Goal: Book appointment/travel/reservation

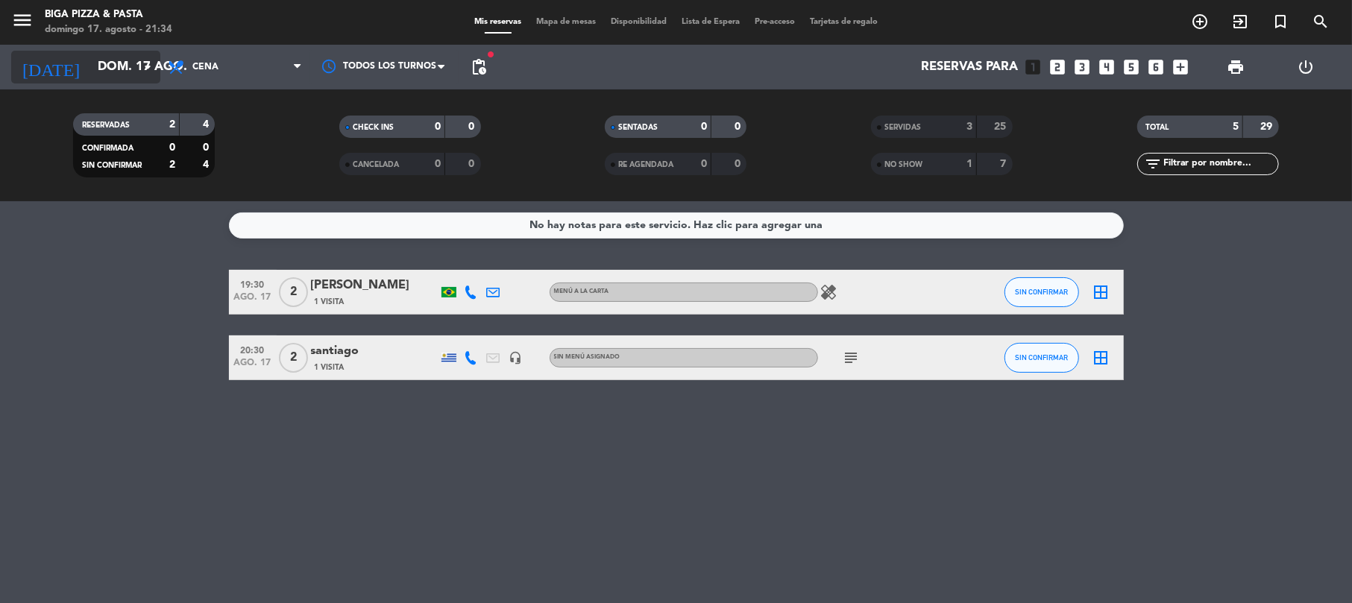
click at [91, 69] on input "dom. 17 ago." at bounding box center [170, 67] width 161 height 29
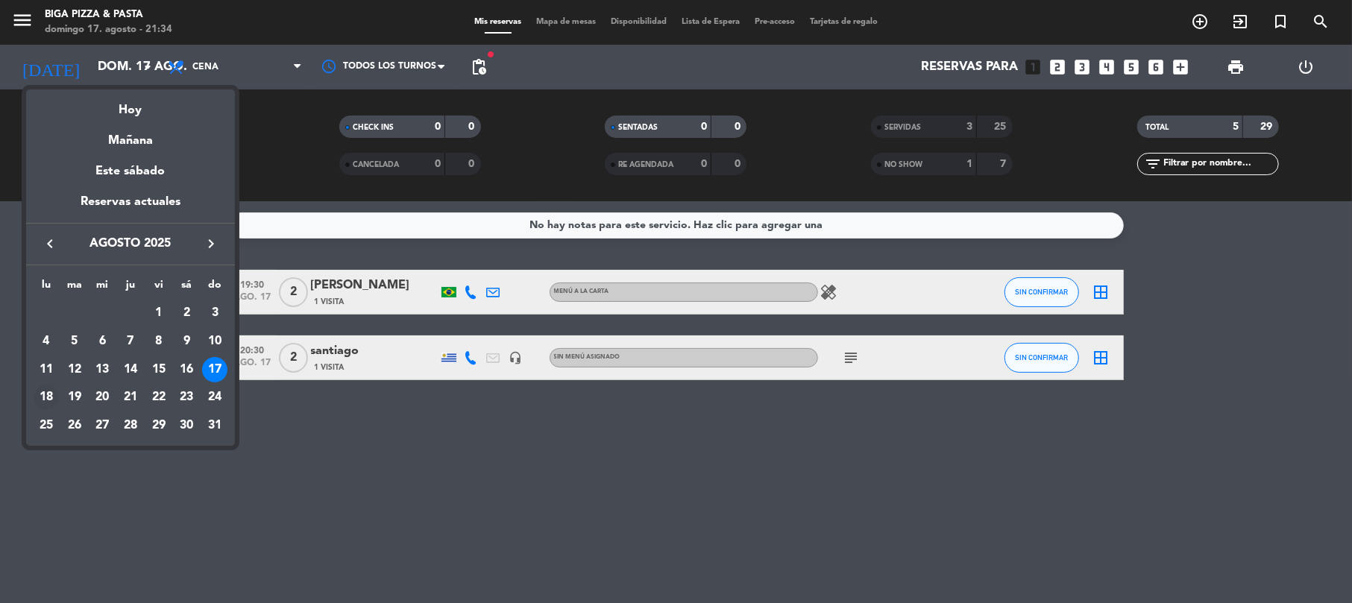
click at [33, 400] on td "18" at bounding box center [46, 397] width 28 height 28
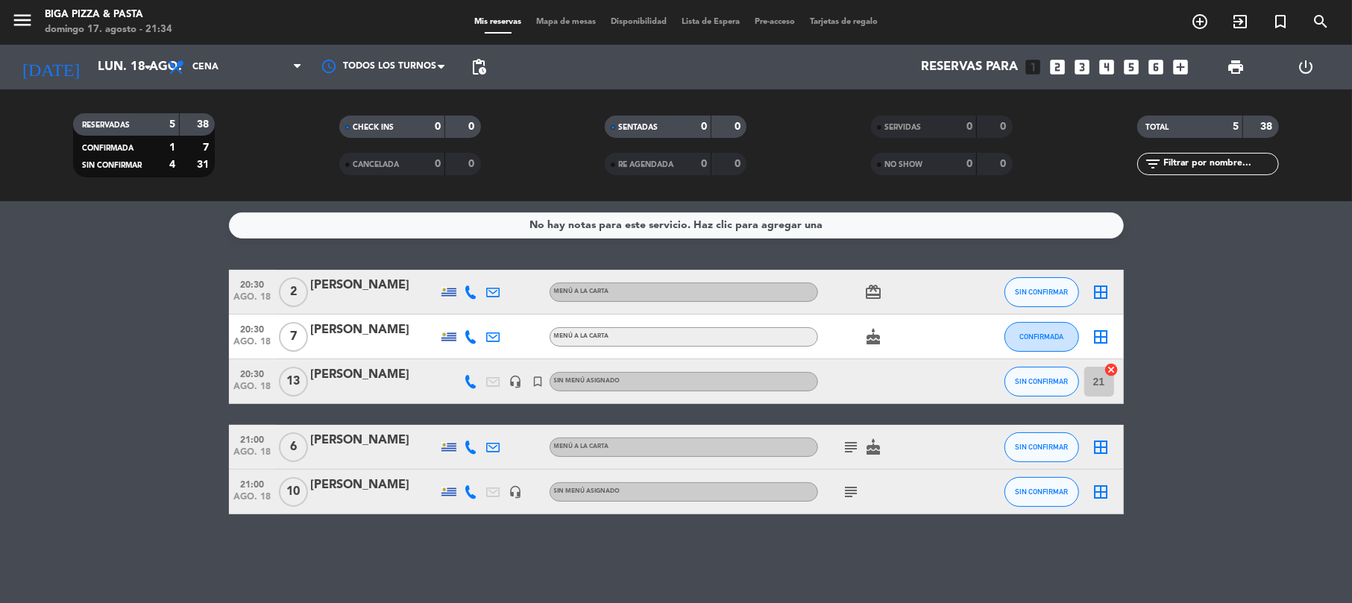
click at [861, 446] on span "subject" at bounding box center [851, 447] width 22 height 18
click at [848, 444] on icon "subject" at bounding box center [852, 447] width 18 height 18
click at [849, 497] on icon "subject" at bounding box center [852, 492] width 18 height 18
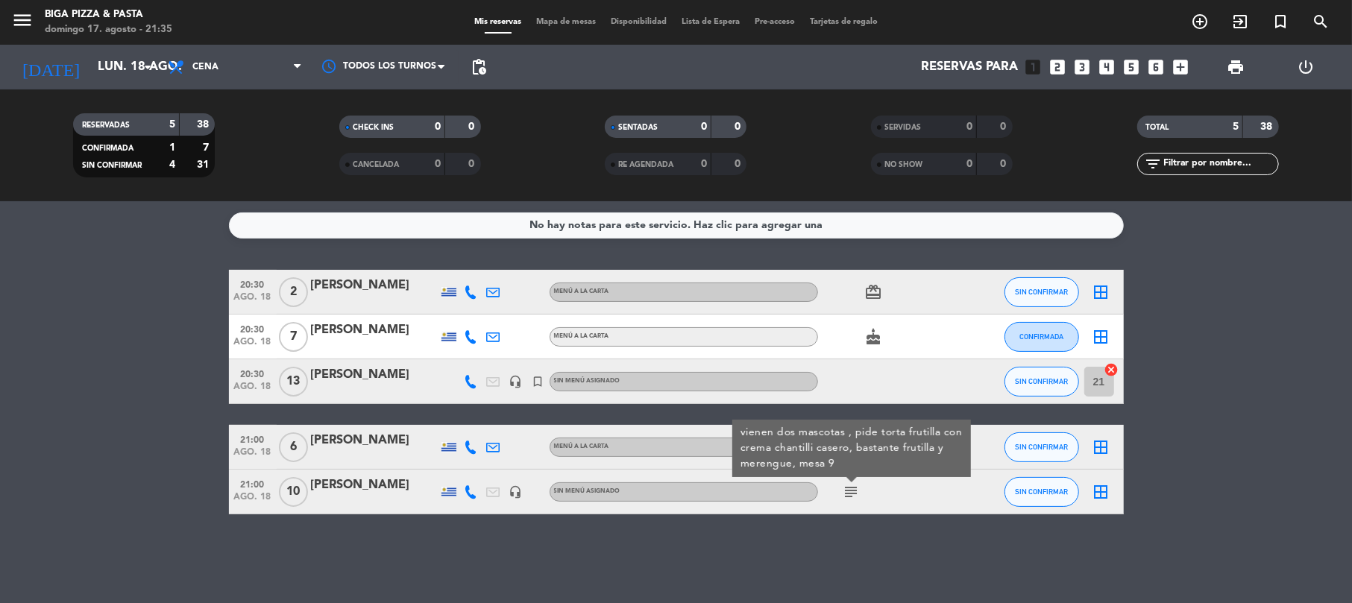
drag, startPoint x: 946, startPoint y: 389, endPoint x: 923, endPoint y: 389, distance: 22.4
click at [943, 389] on div at bounding box center [885, 381] width 134 height 44
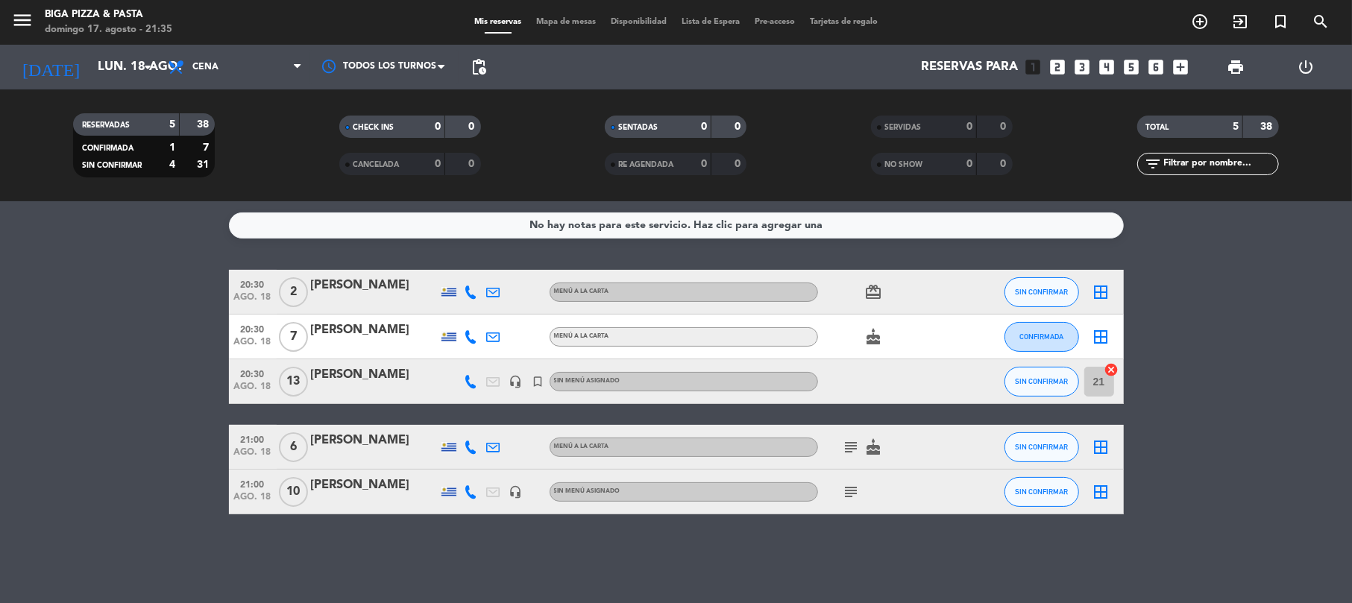
click at [374, 480] on div "[PERSON_NAME]" at bounding box center [374, 485] width 127 height 19
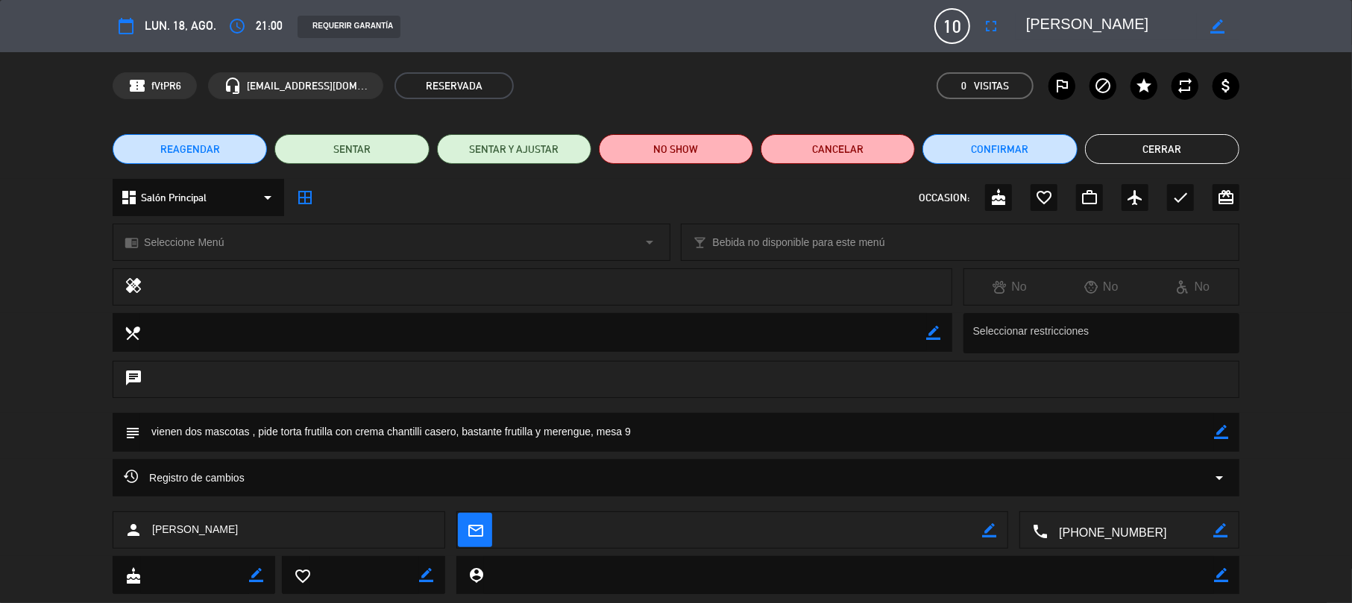
click at [1188, 153] on button "Cerrar" at bounding box center [1162, 149] width 154 height 30
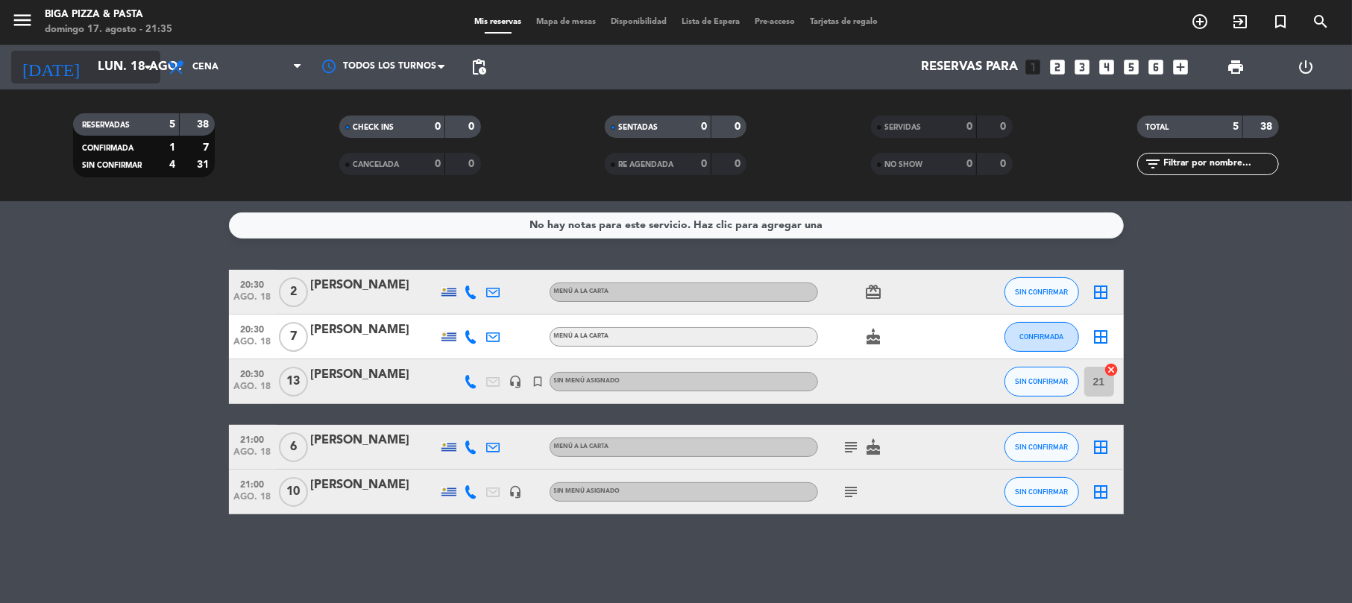
click at [134, 72] on input "lun. 18 ago." at bounding box center [170, 67] width 161 height 29
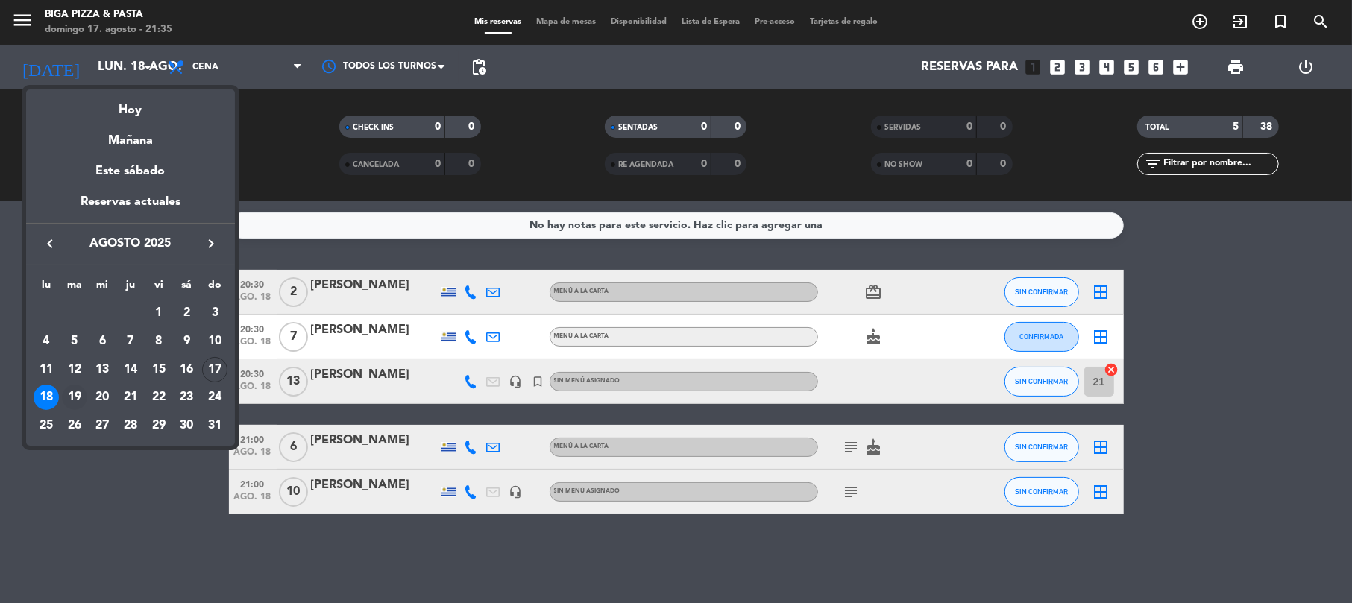
click at [79, 397] on div "19" at bounding box center [74, 397] width 25 height 25
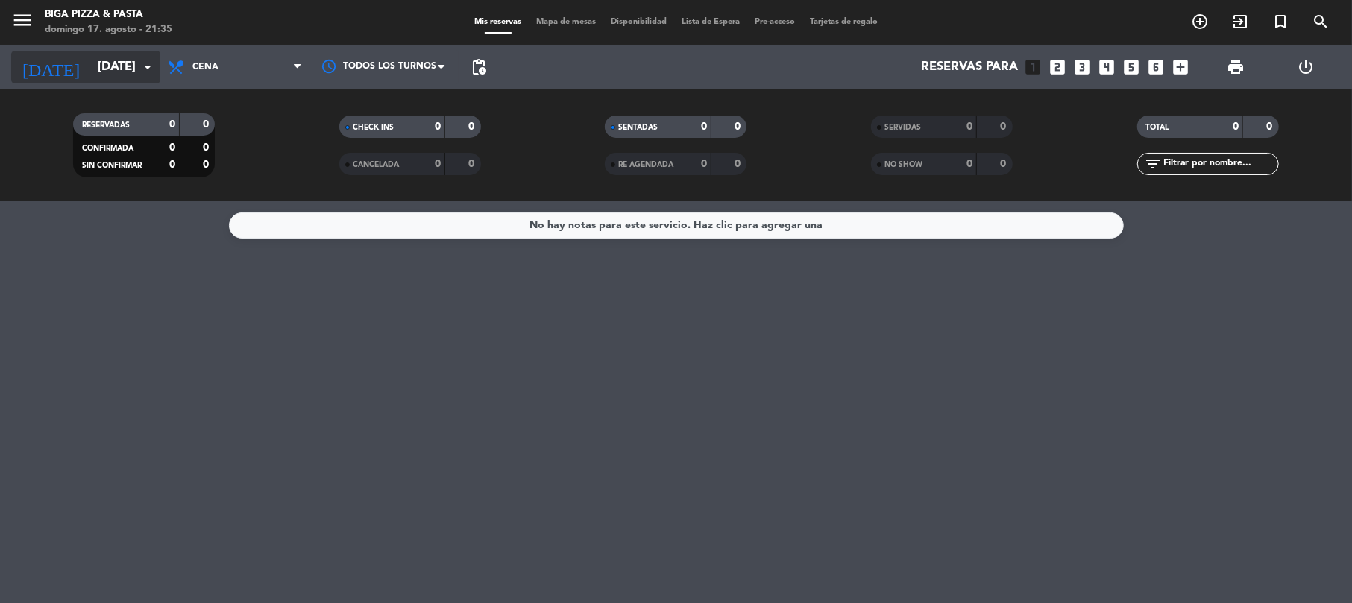
click at [101, 53] on input "[DATE]" at bounding box center [170, 67] width 161 height 29
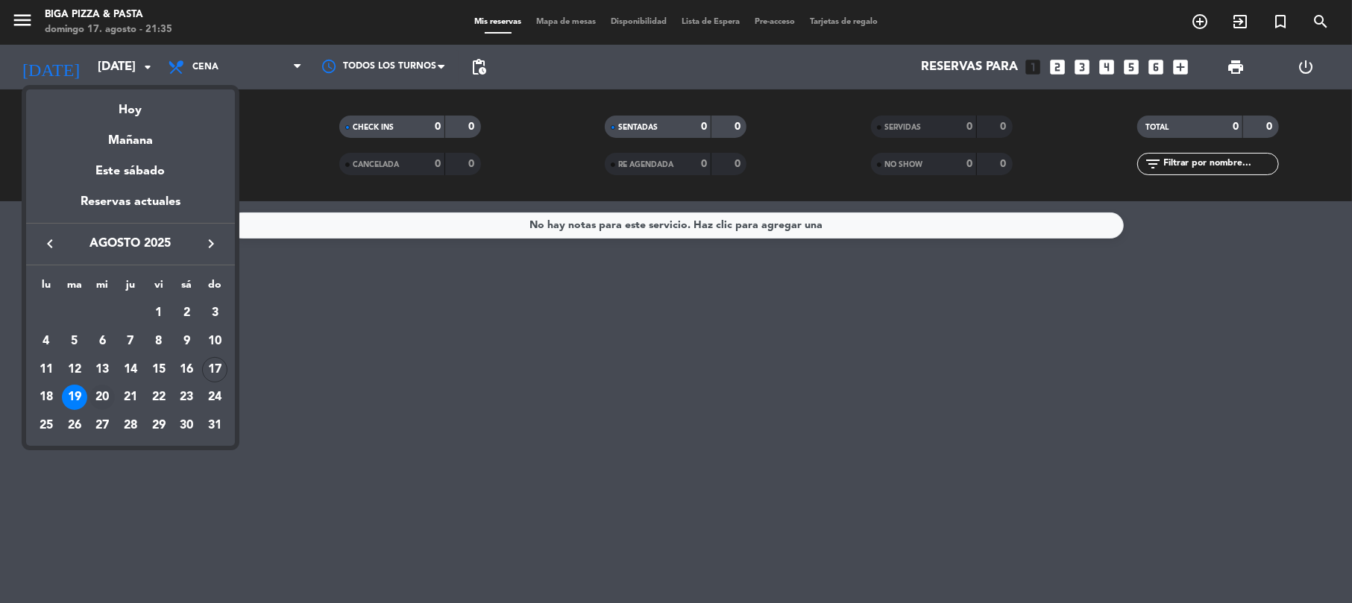
click at [100, 389] on div "20" at bounding box center [101, 397] width 25 height 25
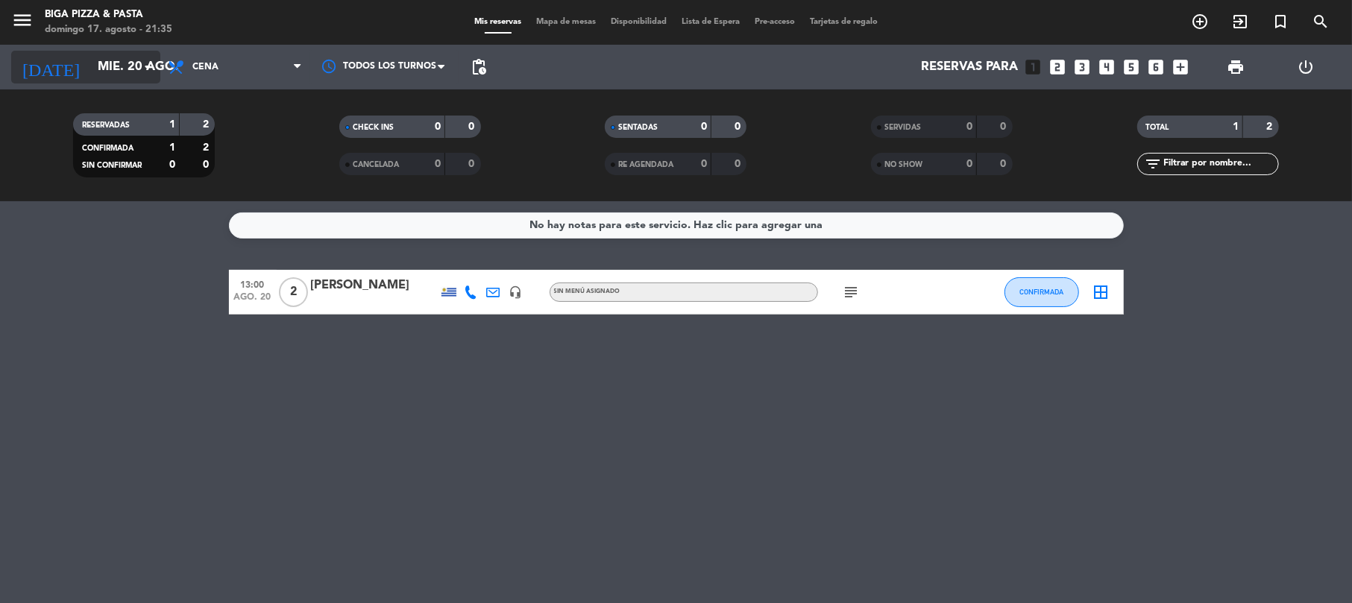
click at [116, 63] on input "mié. 20 ago." at bounding box center [170, 67] width 161 height 29
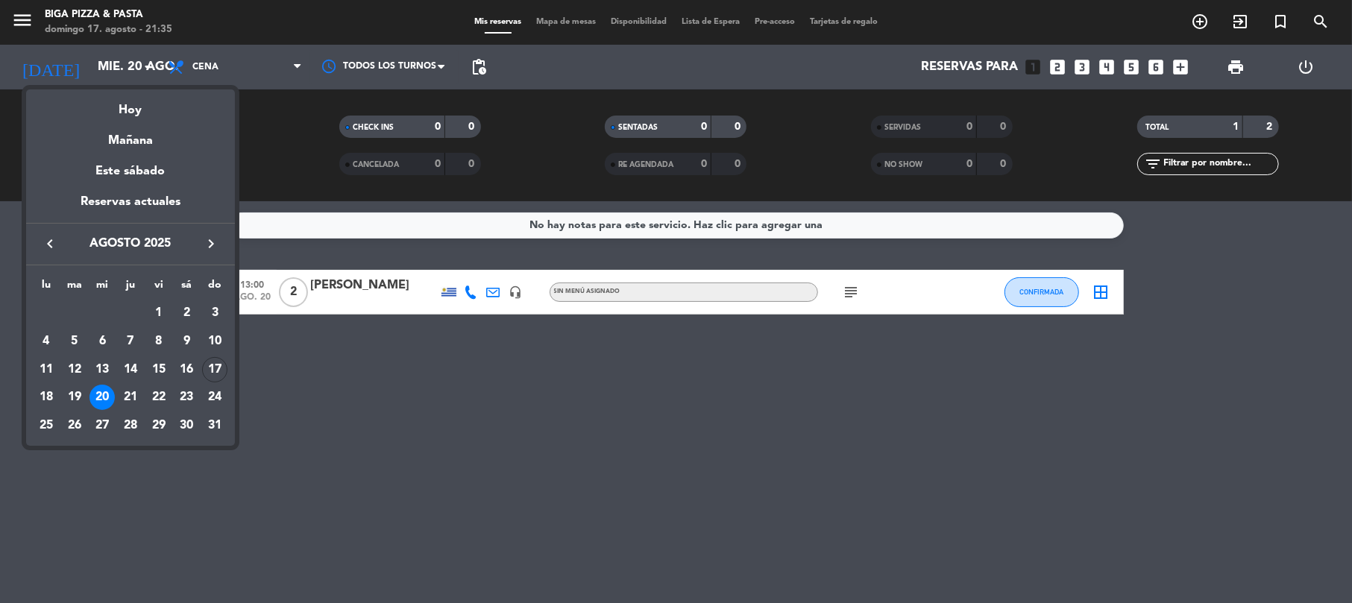
click at [857, 290] on div at bounding box center [676, 301] width 1352 height 603
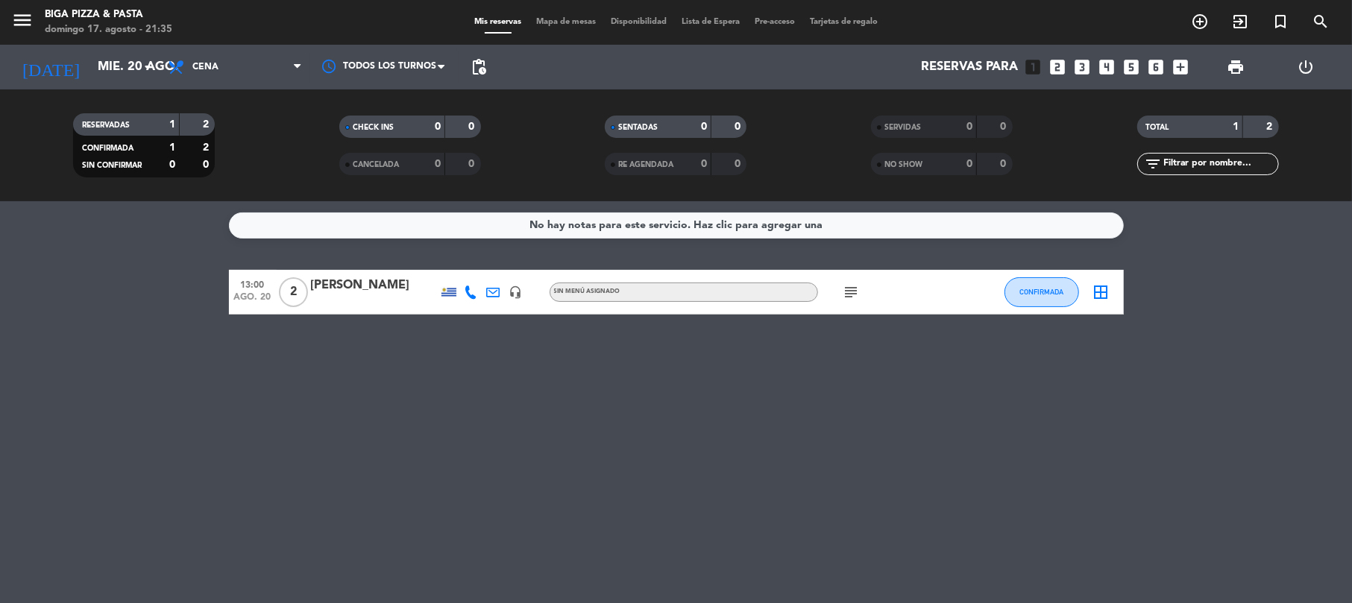
click at [854, 290] on icon "subject" at bounding box center [852, 292] width 18 height 18
click at [113, 43] on div "menu Biga Pizza & Pasta [DATE] 17. agosto - 21:35 Mis reservas Mapa de mesas Di…" at bounding box center [676, 22] width 1352 height 45
click at [112, 54] on input "mié. 20 ago." at bounding box center [170, 67] width 161 height 29
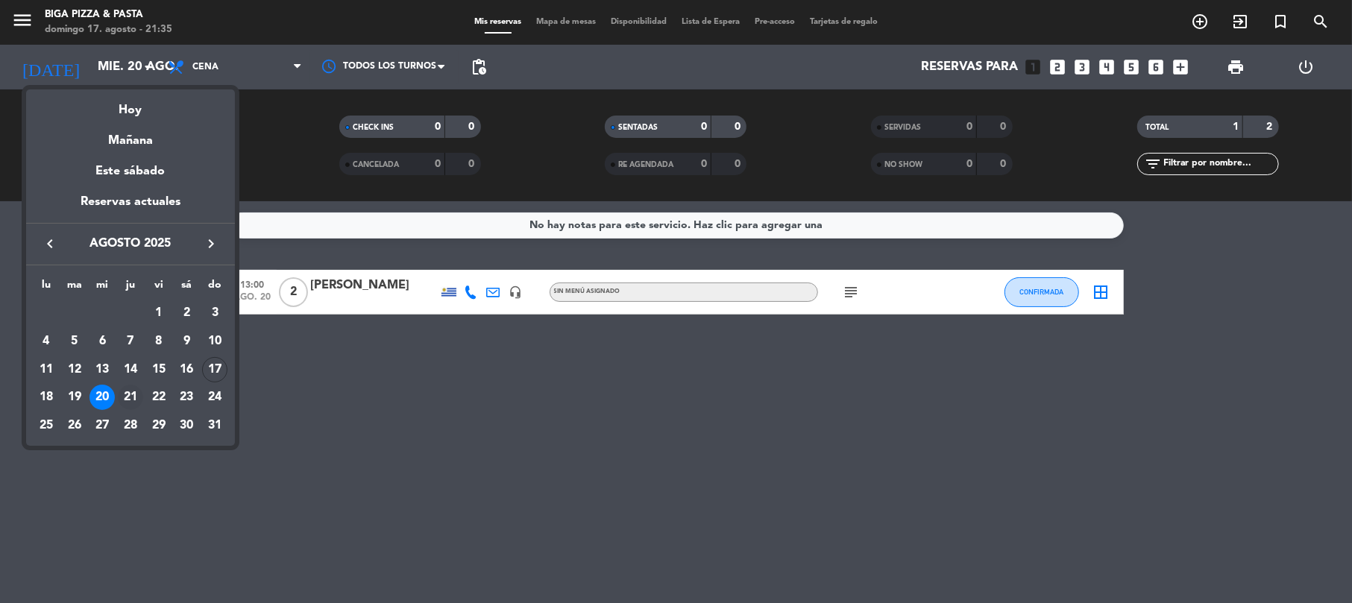
click at [135, 397] on div "21" at bounding box center [130, 397] width 25 height 25
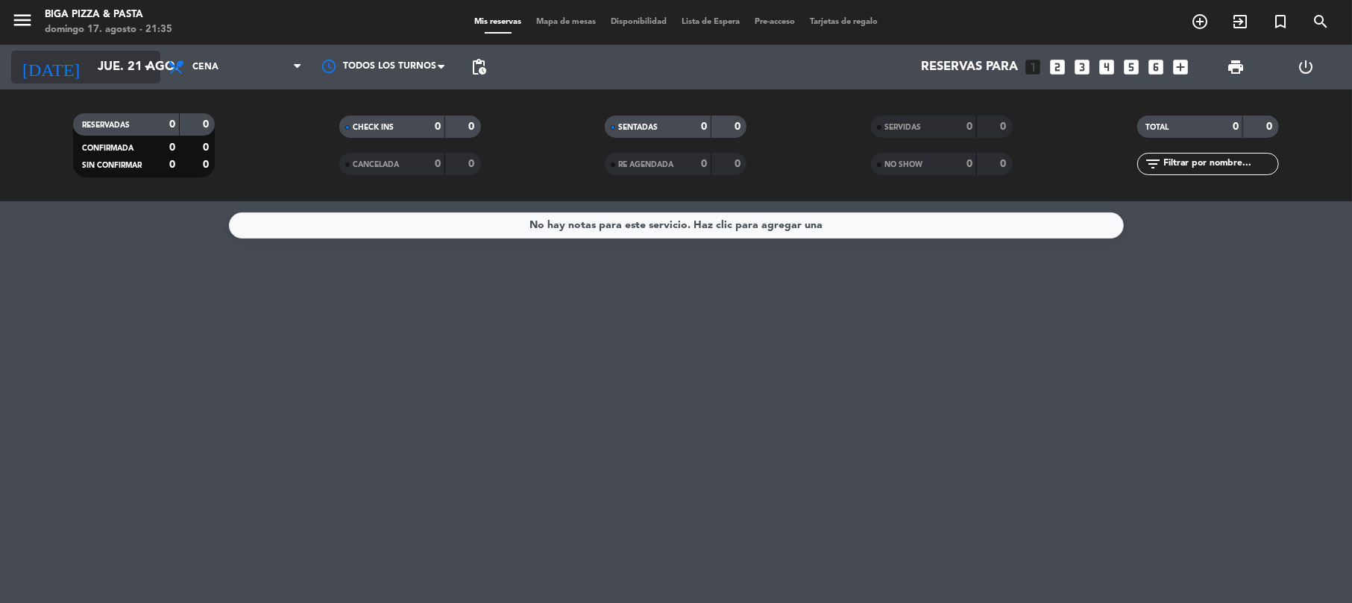
drag, startPoint x: 126, startPoint y: 43, endPoint x: 131, endPoint y: 55, distance: 13.7
click at [127, 45] on div "menu Biga Pizza & Pasta [DATE] 17. agosto - 21:35 Mis reservas Mapa de mesas Di…" at bounding box center [676, 100] width 1352 height 201
click at [131, 55] on input "jue. 21 ago." at bounding box center [170, 67] width 161 height 29
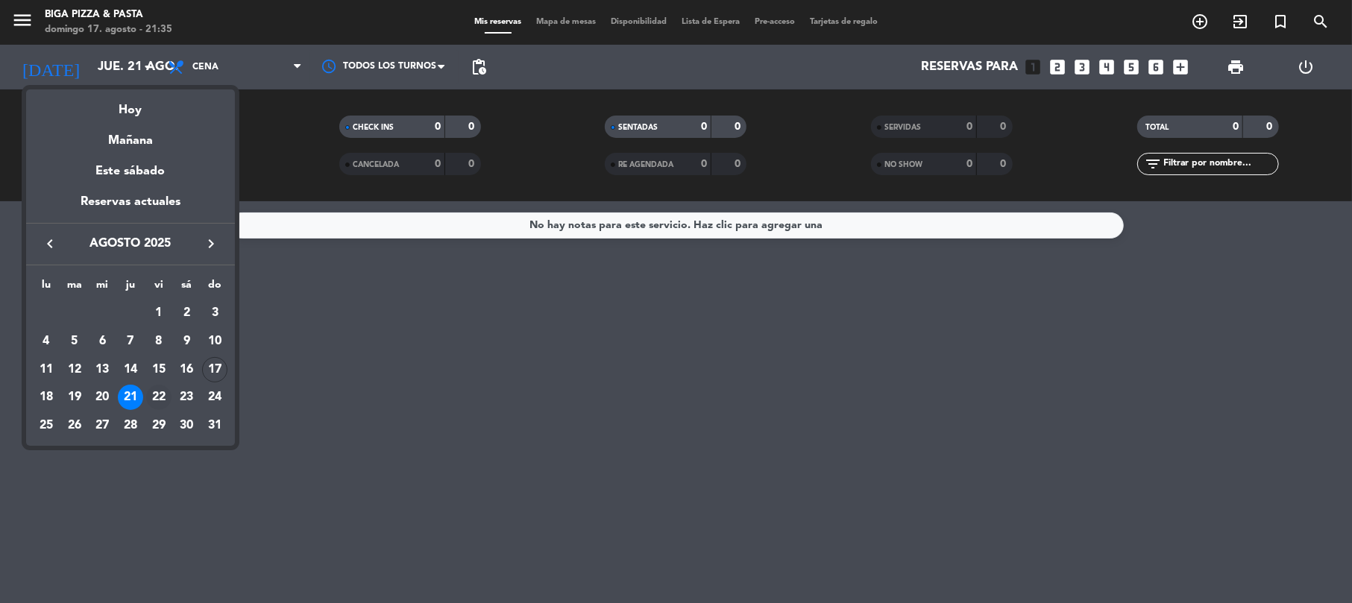
click at [162, 397] on div "22" at bounding box center [158, 397] width 25 height 25
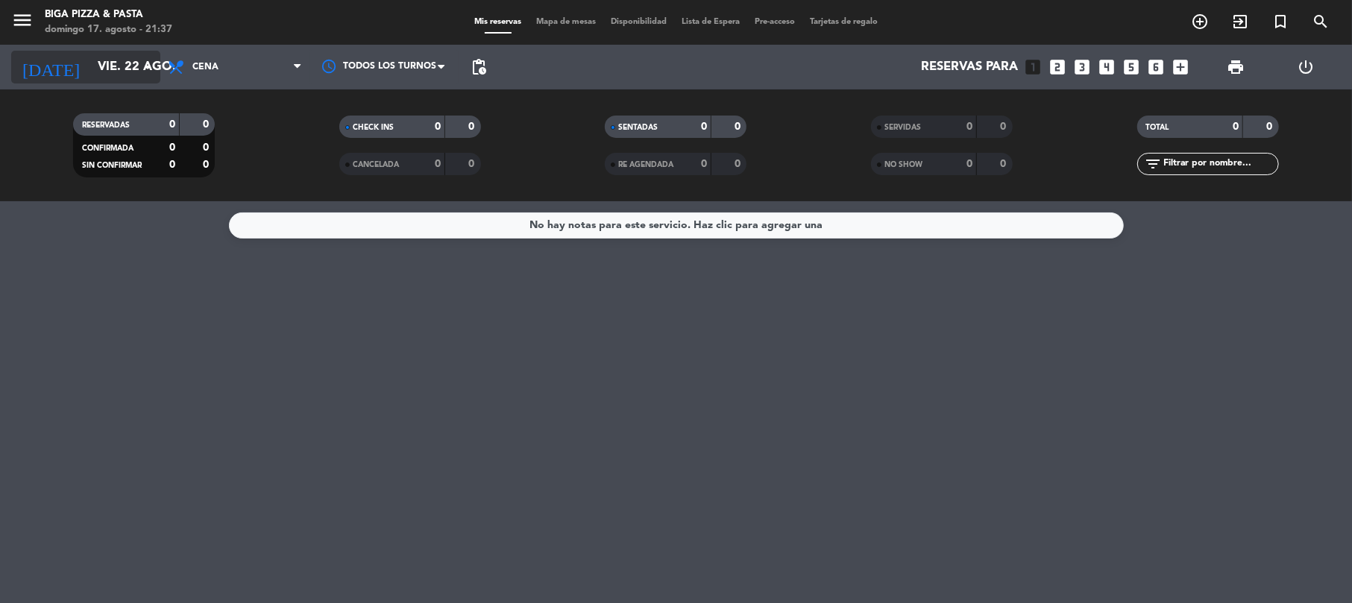
click at [90, 70] on input "vie. 22 ago." at bounding box center [170, 67] width 161 height 29
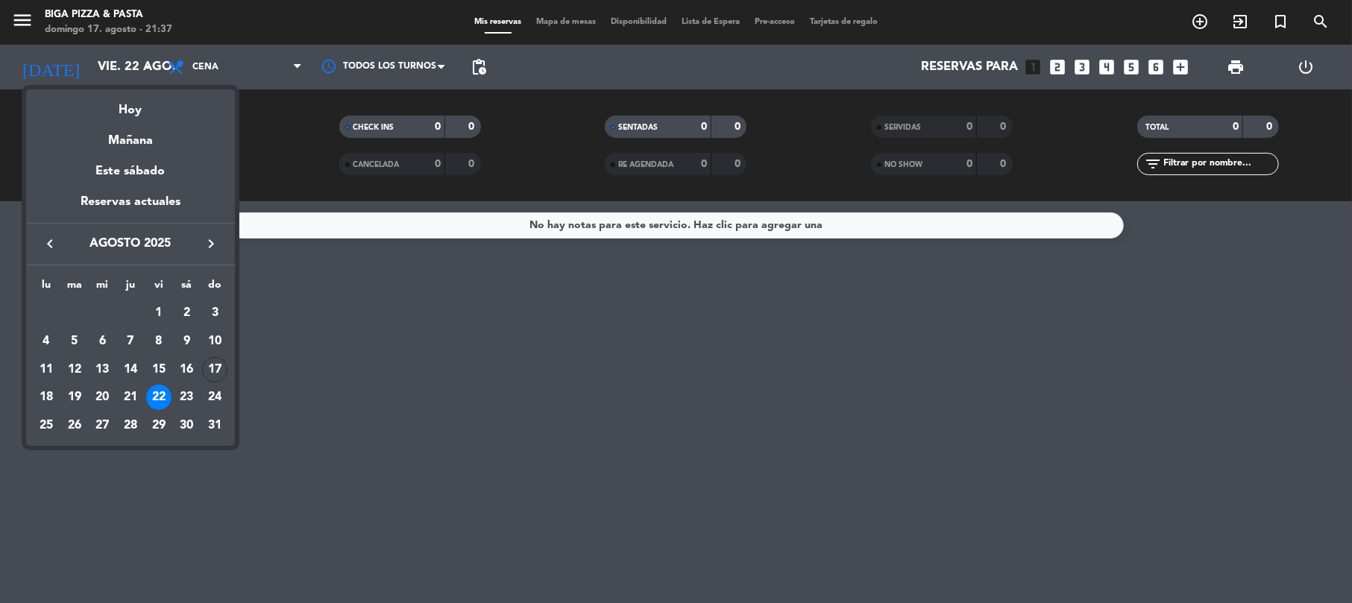
click at [204, 359] on td "17" at bounding box center [215, 370] width 28 height 28
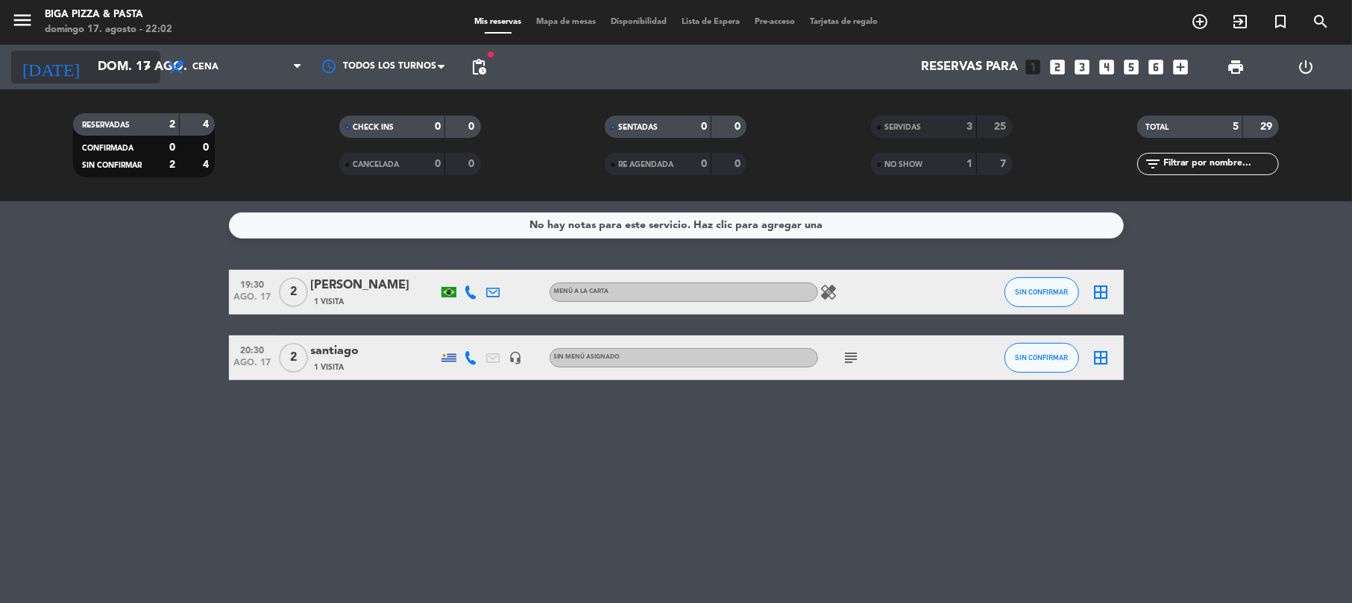
click at [90, 58] on input "dom. 17 ago." at bounding box center [170, 67] width 161 height 29
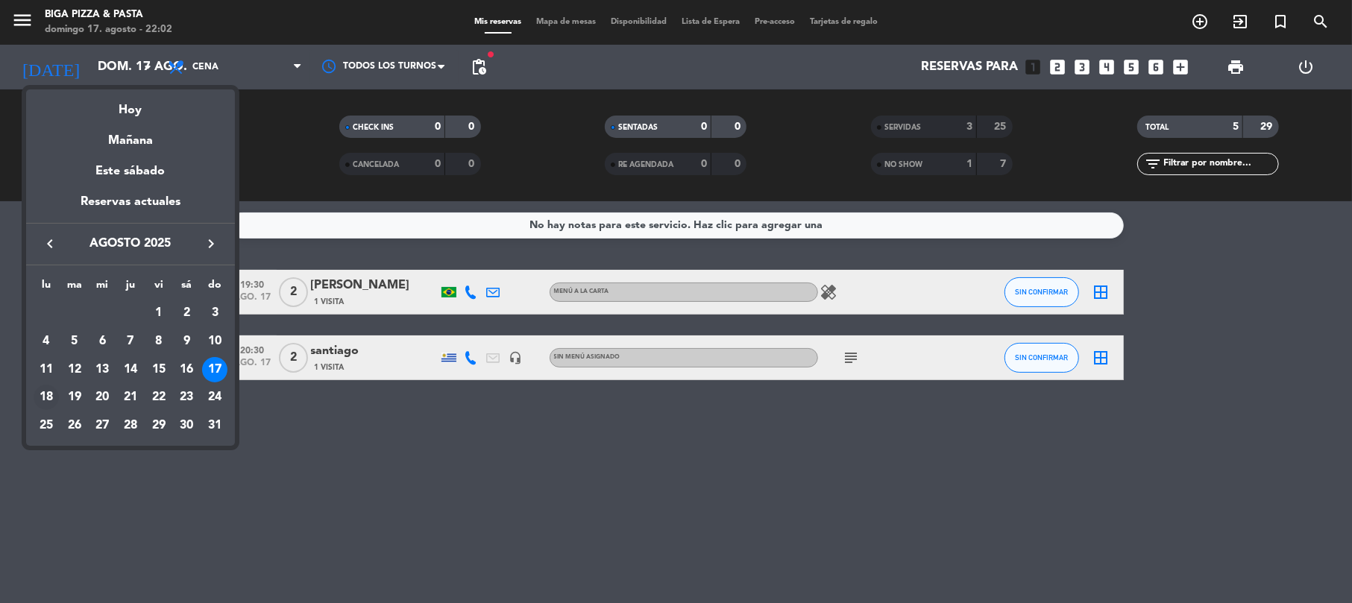
click at [54, 400] on div "18" at bounding box center [46, 397] width 25 height 25
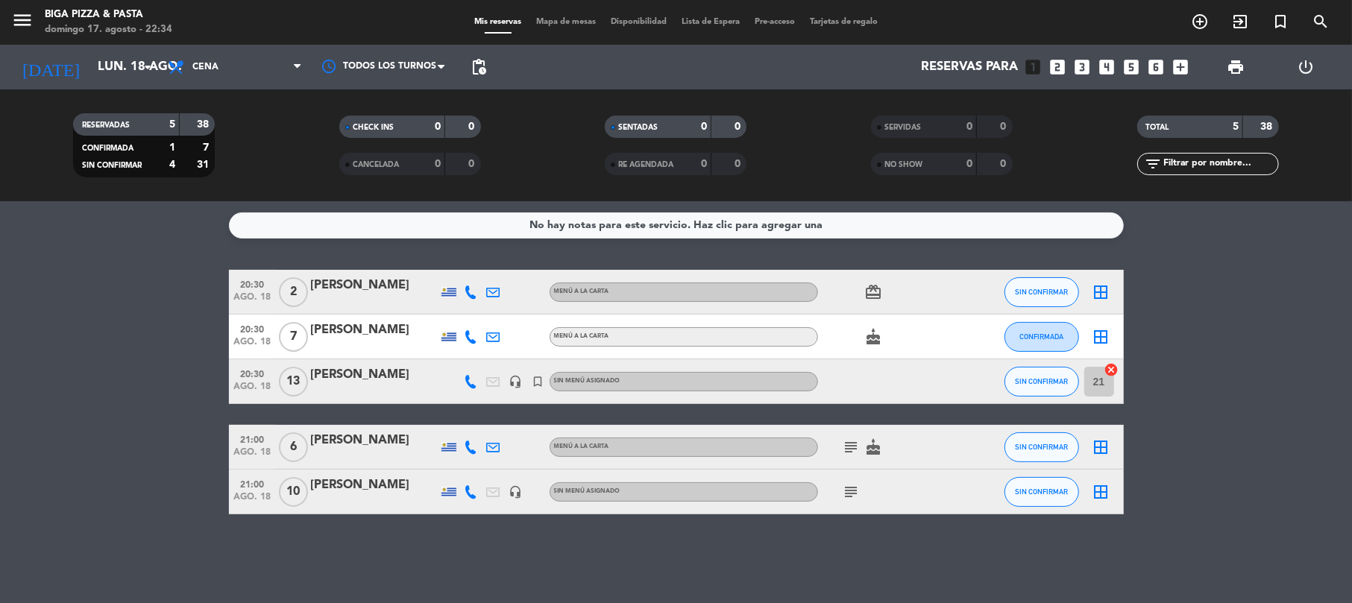
click at [100, 40] on div "menu Biga Pizza & Pasta [DATE] 17. agosto - 22:34 Mis reservas Mapa de mesas Di…" at bounding box center [676, 22] width 1352 height 45
click at [108, 57] on input "lun. 18 ago." at bounding box center [170, 67] width 161 height 29
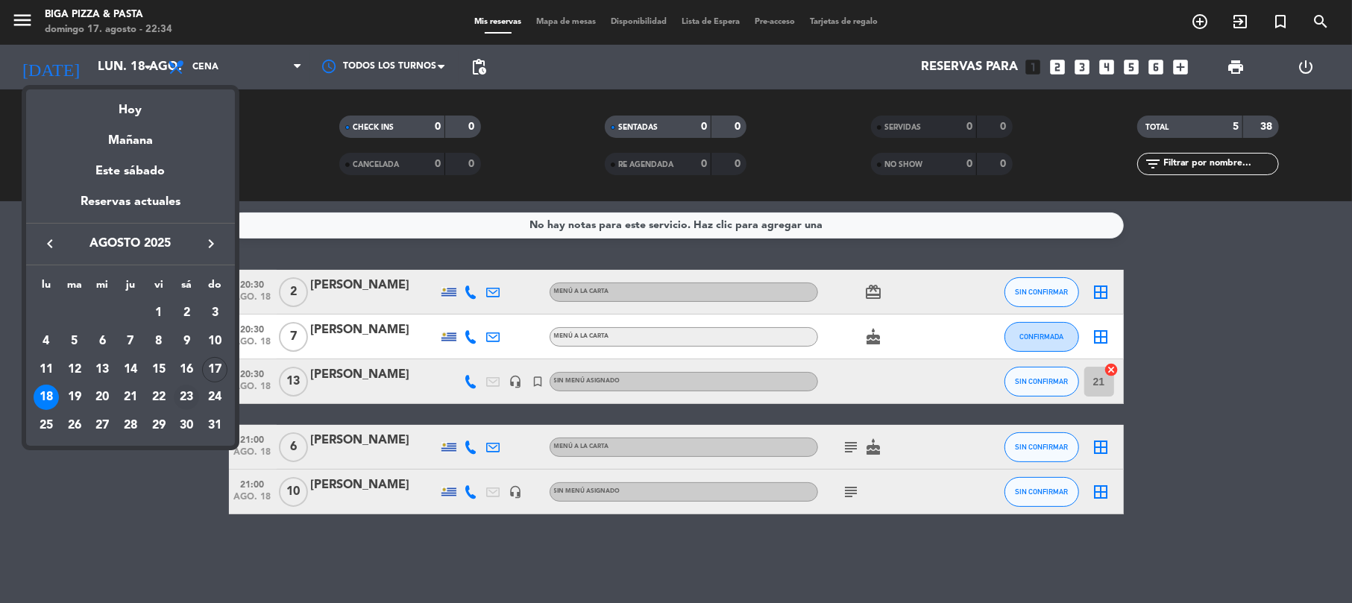
click at [191, 401] on div "23" at bounding box center [186, 397] width 25 height 25
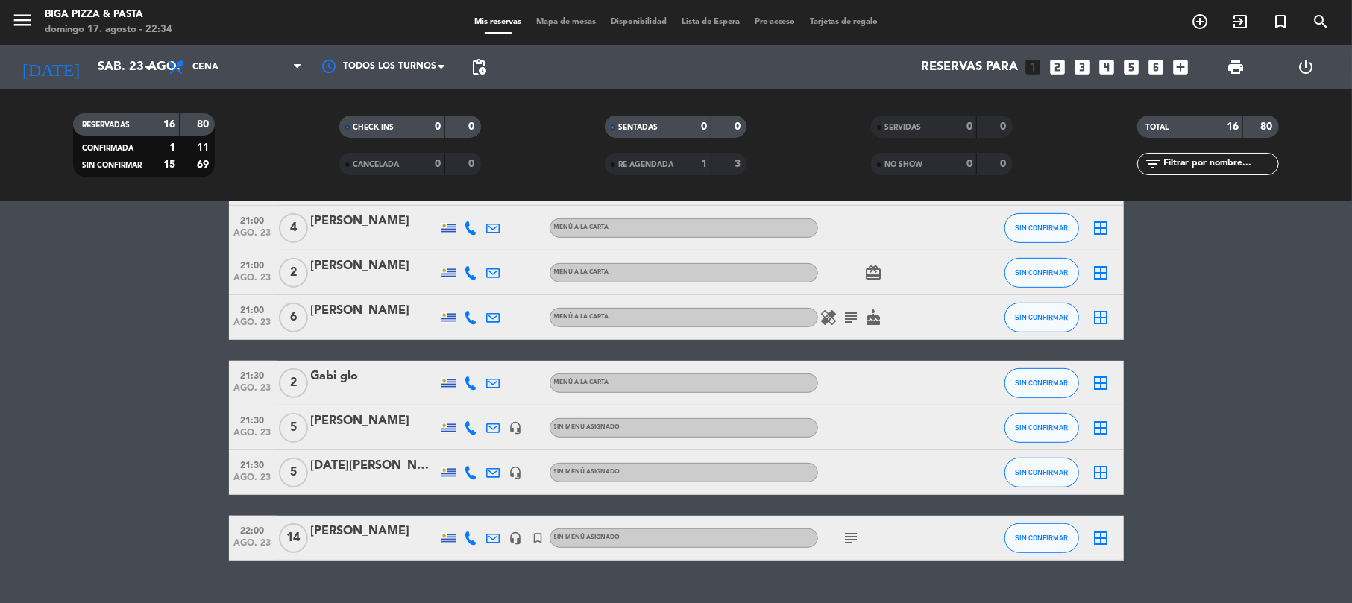
scroll to position [540, 0]
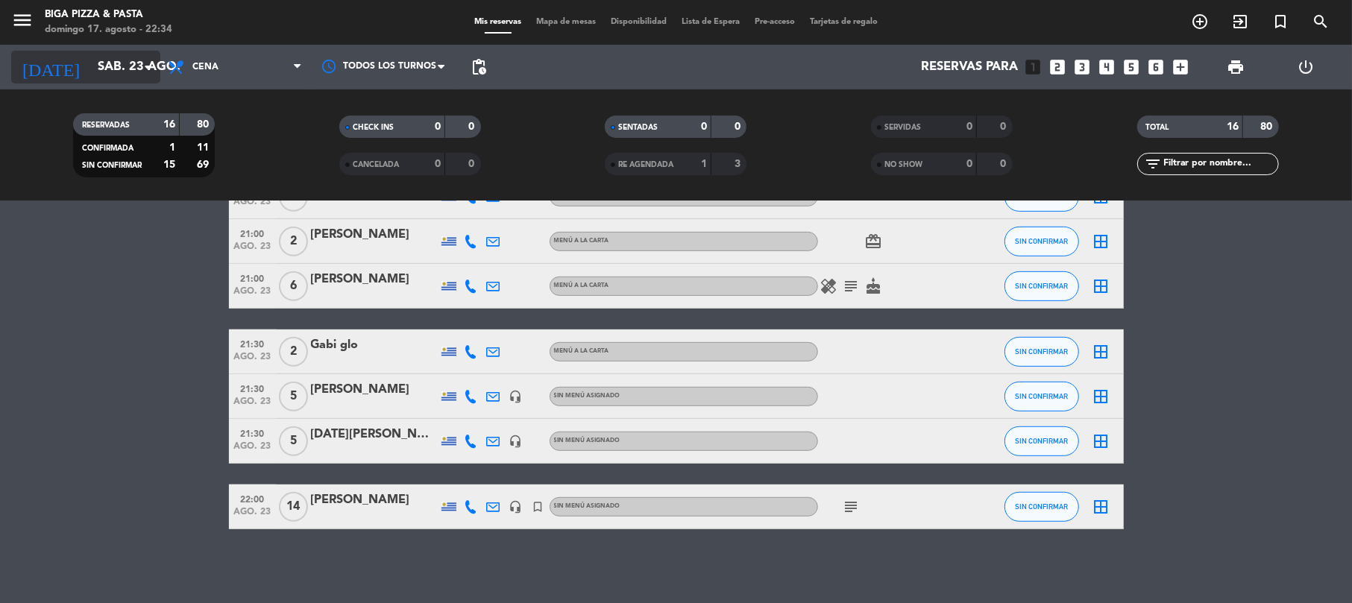
click at [127, 58] on input "sáb. 23 ago." at bounding box center [170, 67] width 161 height 29
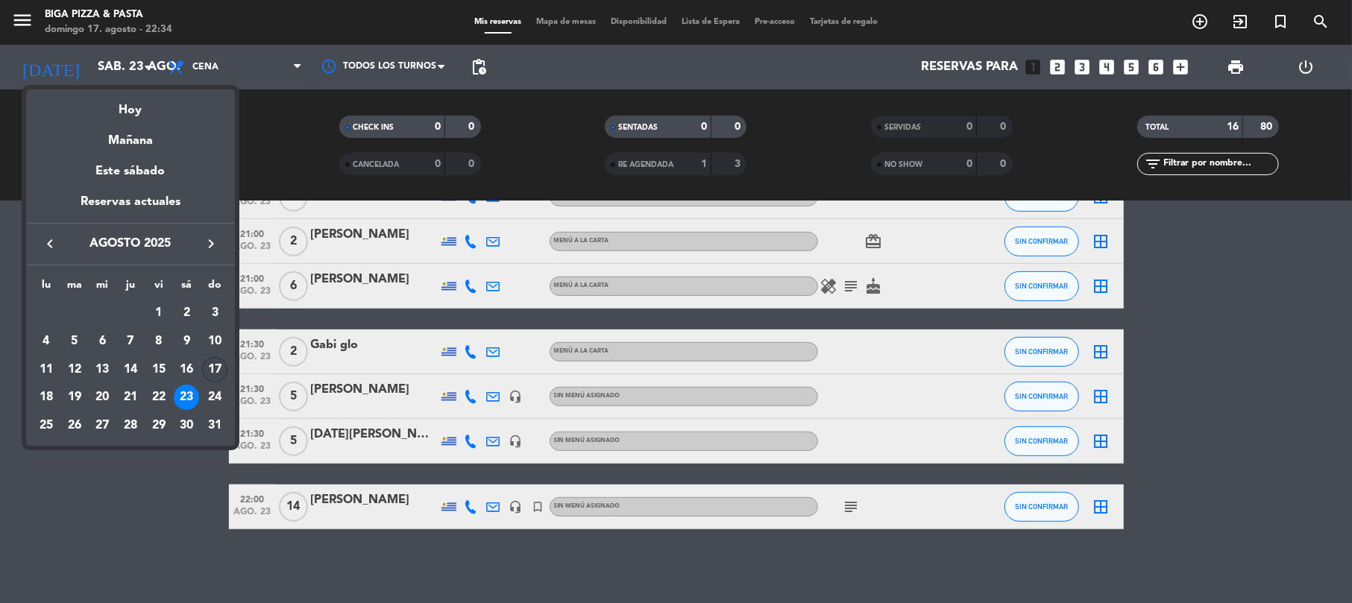
click at [221, 380] on div "17" at bounding box center [214, 369] width 25 height 25
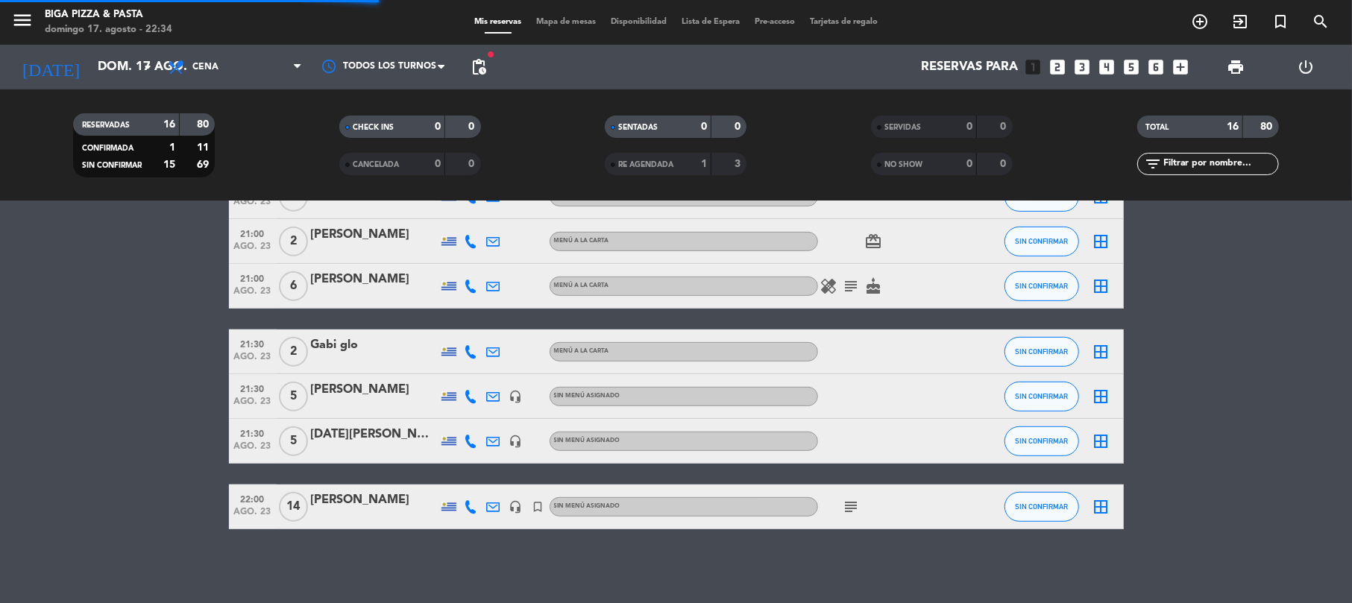
scroll to position [0, 0]
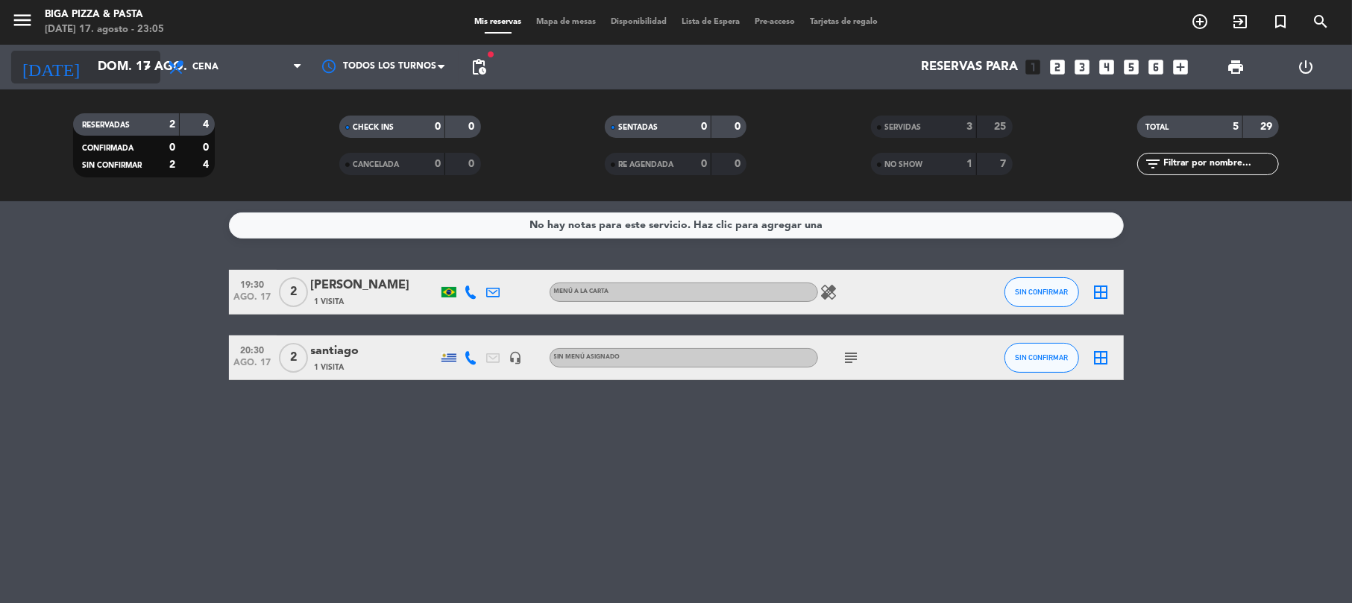
click at [152, 72] on icon "arrow_drop_down" at bounding box center [148, 67] width 18 height 18
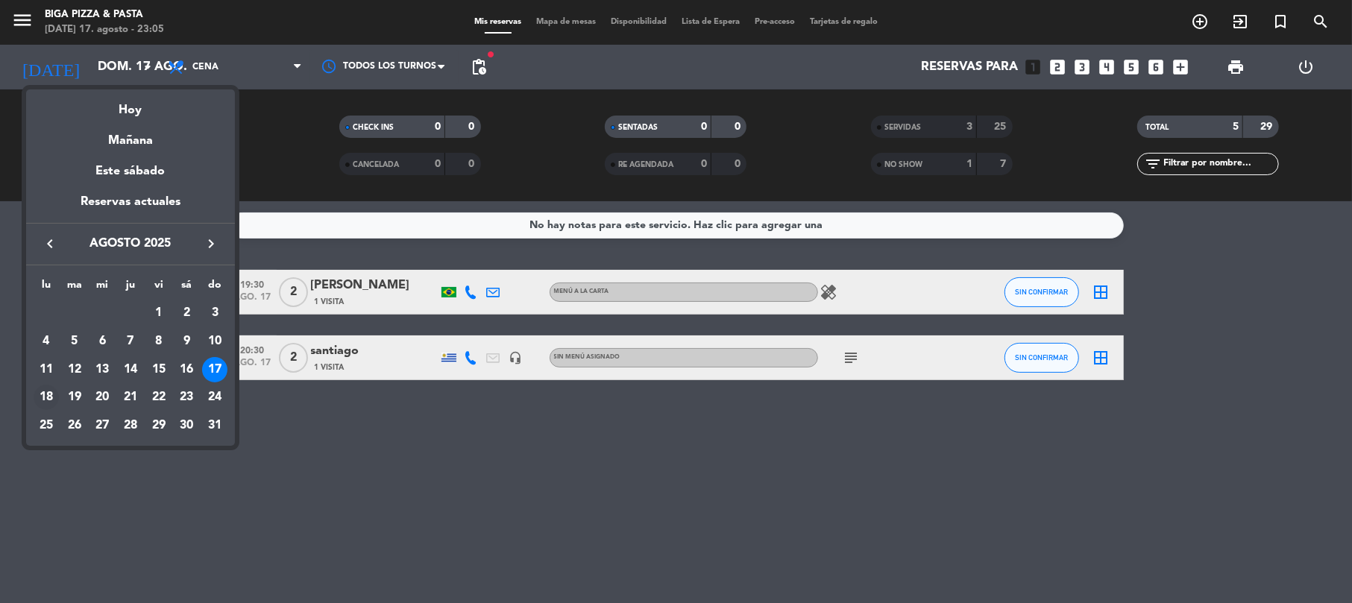
click at [34, 392] on div "18" at bounding box center [46, 397] width 25 height 25
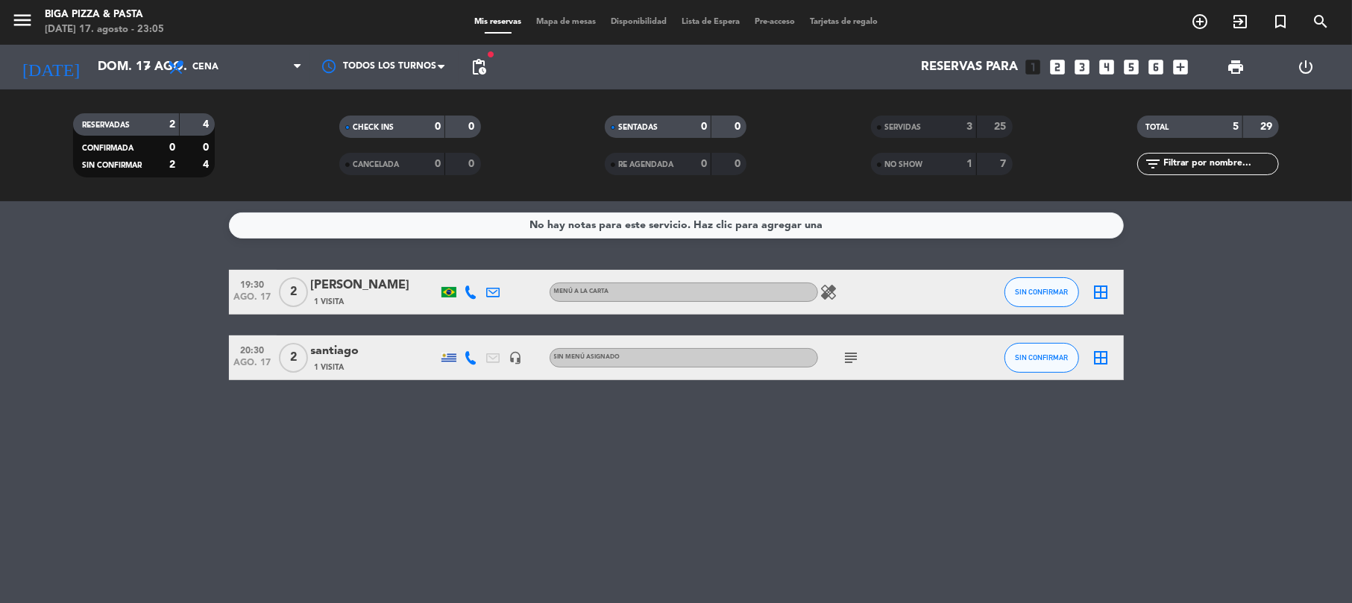
type input "lun. 18 ago."
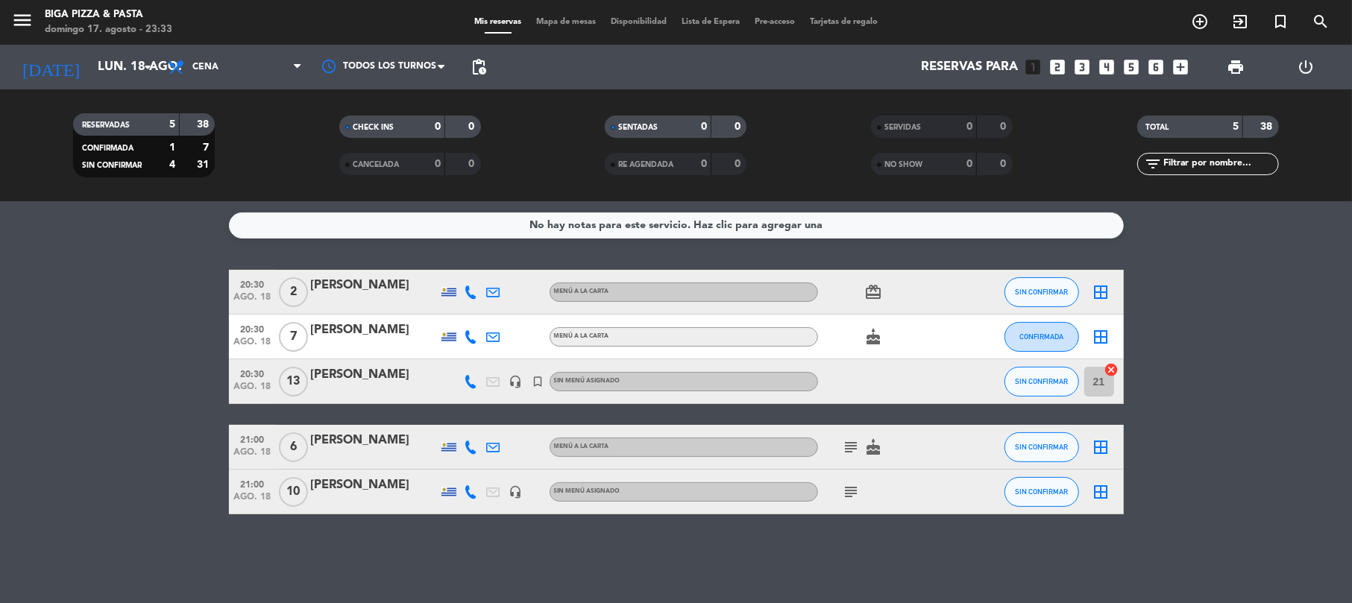
click at [856, 447] on icon "subject" at bounding box center [852, 447] width 18 height 18
click at [849, 496] on icon "subject" at bounding box center [852, 492] width 18 height 18
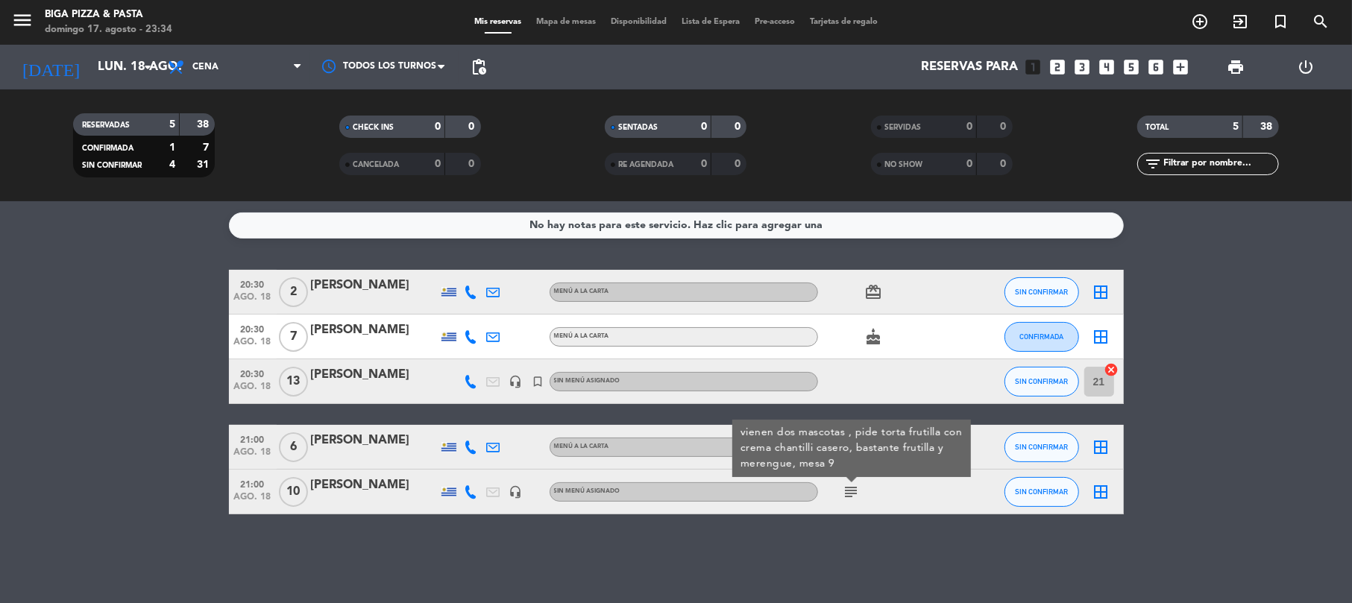
click at [227, 350] on bookings-row "20:30 [DATE] 2 [PERSON_NAME] MENÚ A LA CARTA card_giftcard SIN CONFIRMAR border…" at bounding box center [676, 392] width 1352 height 245
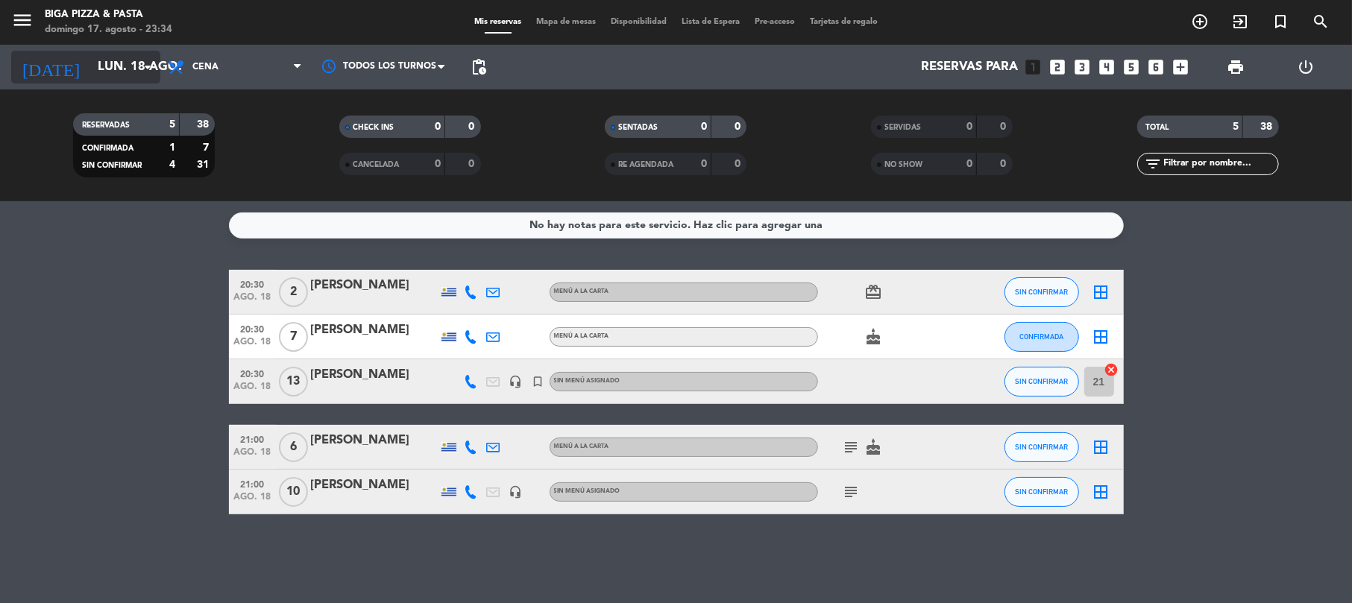
click at [111, 81] on input "lun. 18 ago." at bounding box center [170, 67] width 161 height 29
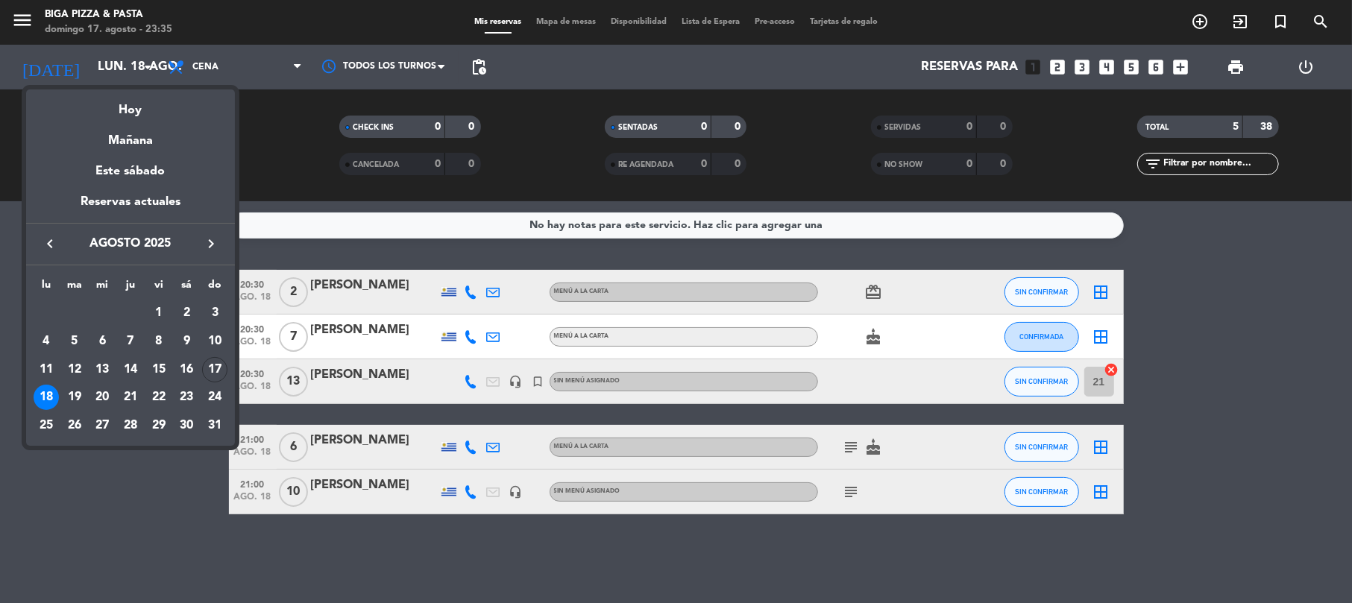
click at [458, 523] on div at bounding box center [676, 301] width 1352 height 603
